Goal: Task Accomplishment & Management: Use online tool/utility

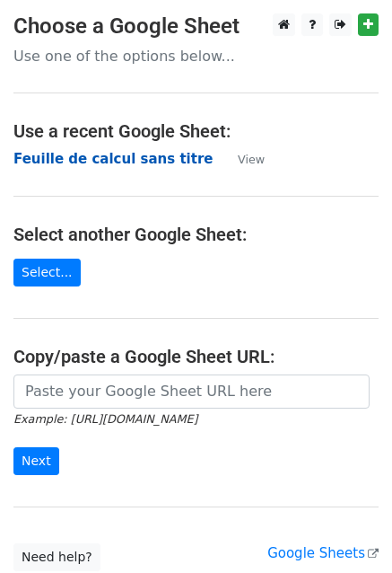
click at [68, 153] on strong "Feuille de calcul sans titre" at bounding box center [112, 159] width 199 height 16
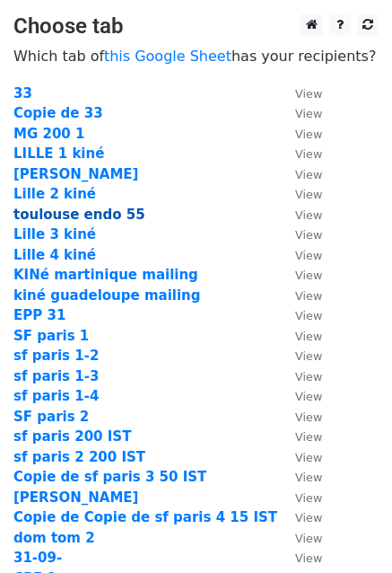
click at [61, 218] on strong "toulouse endo 55" at bounding box center [79, 215] width 132 height 16
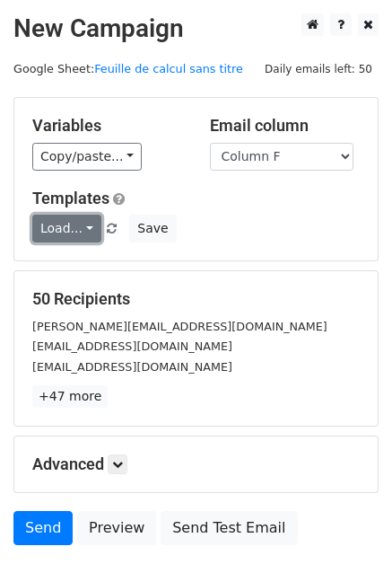
click at [57, 226] on link "Load..." at bounding box center [66, 229] width 69 height 28
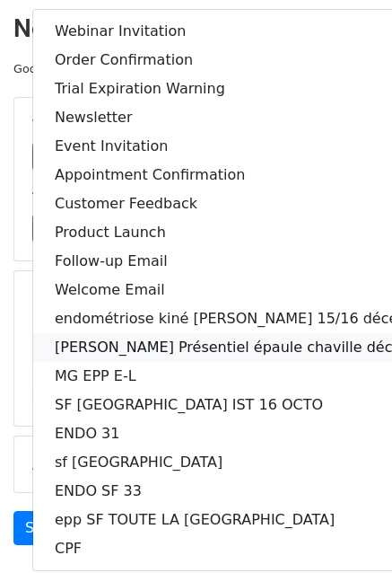
click at [104, 350] on link "LILE Kiné Présentiel épaule chaville décembre" at bounding box center [246, 347] width 427 height 29
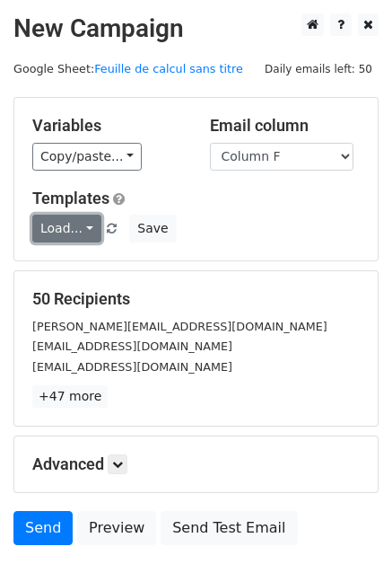
click at [80, 222] on link "Load..." at bounding box center [66, 229] width 69 height 28
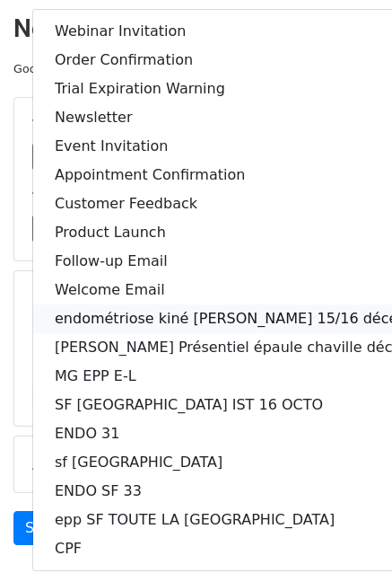
click at [94, 313] on link "endométriose kiné Metz 15/16 décembre" at bounding box center [246, 318] width 427 height 29
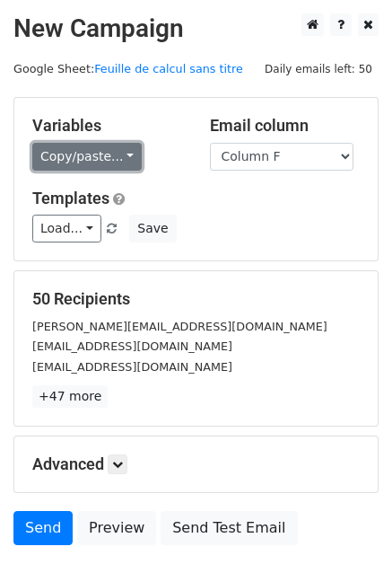
click at [77, 143] on link "Copy/paste..." at bounding box center [87, 157] width 110 height 28
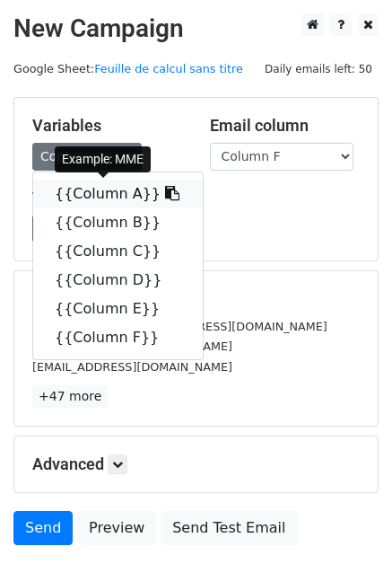
click at [84, 184] on link "{{Column A}}" at bounding box center [118, 194] width 170 height 29
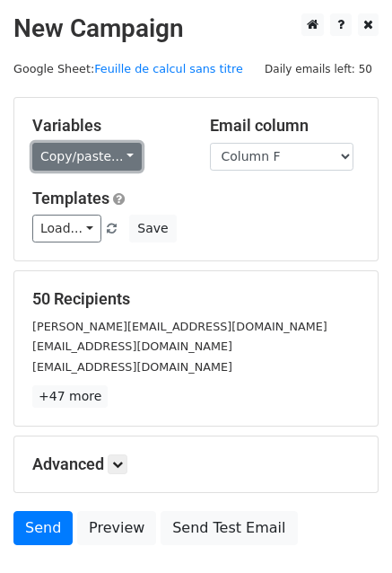
click at [73, 157] on link "Copy/paste..." at bounding box center [87, 157] width 110 height 28
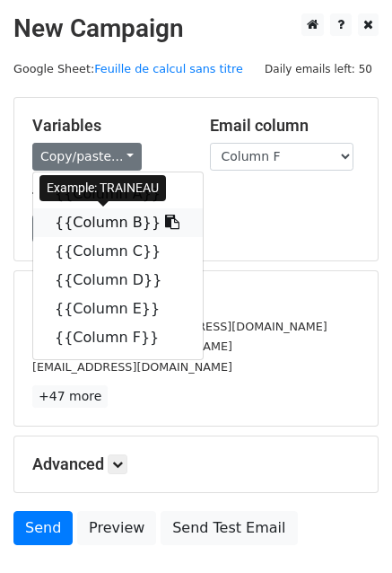
click at [106, 216] on link "{{Column B}}" at bounding box center [118, 222] width 170 height 29
